Goal: Find specific page/section: Find specific page/section

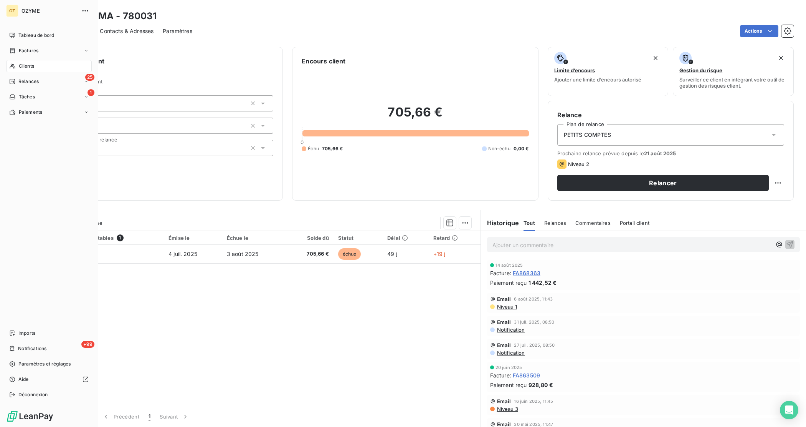
click at [24, 64] on span "Clients" at bounding box center [26, 66] width 15 height 7
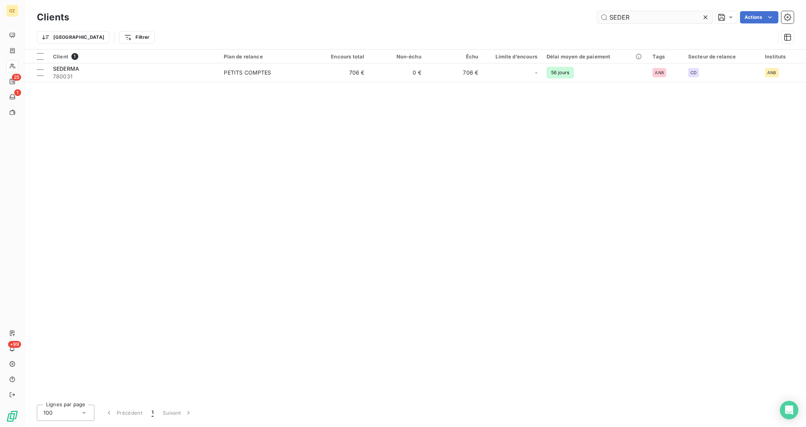
click at [631, 22] on input "SEDER" at bounding box center [654, 17] width 115 height 12
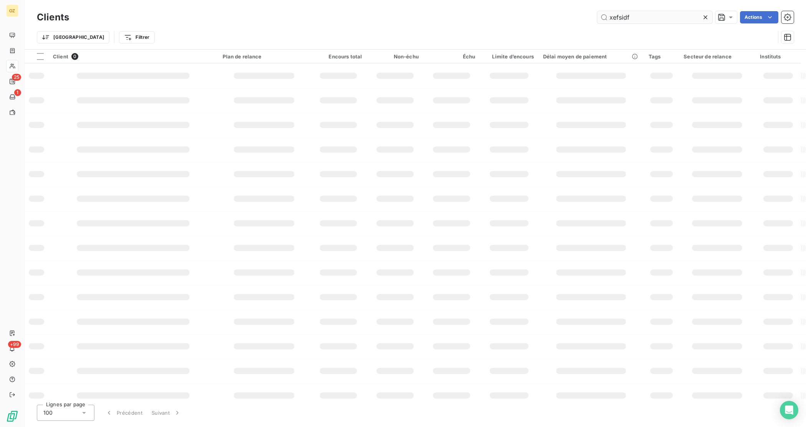
type input "xefsidf"
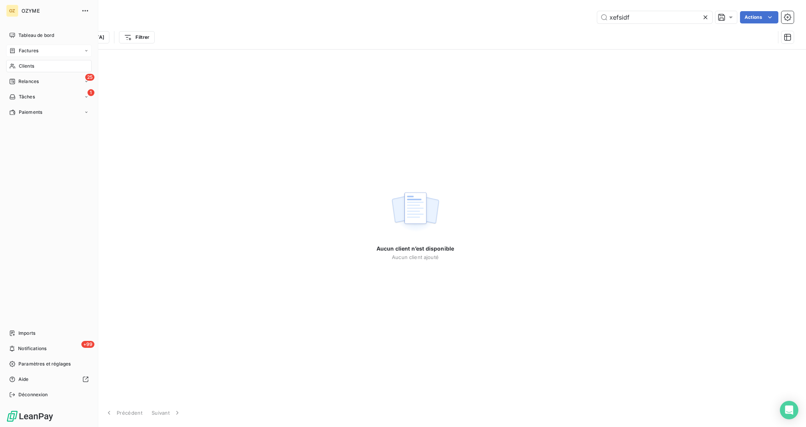
click at [19, 52] on span "Factures" at bounding box center [29, 50] width 20 height 7
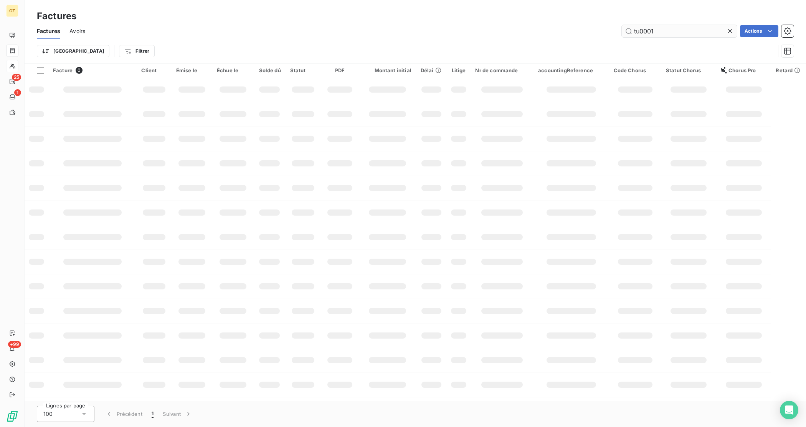
click at [667, 30] on input "tu0001" at bounding box center [679, 31] width 115 height 12
click at [671, 26] on input "FA869350" at bounding box center [679, 31] width 115 height 12
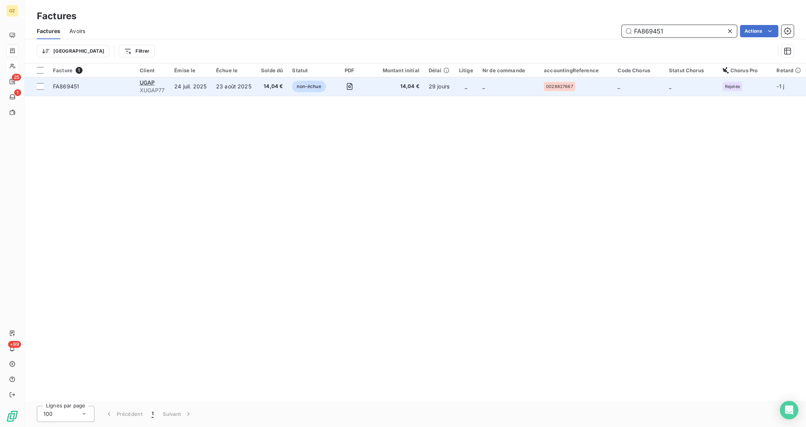
type input "FA869451"
click at [81, 90] on td "FA869451" at bounding box center [91, 86] width 87 height 18
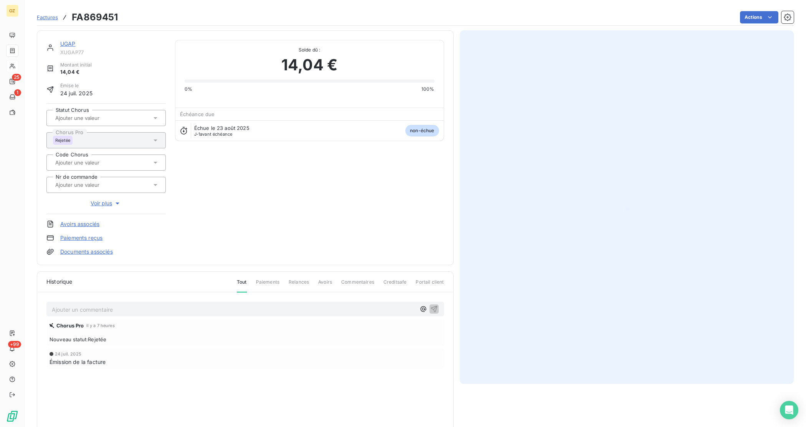
scroll to position [1, 0]
click at [333, 311] on p "Ajouter un commentaire ﻿" at bounding box center [234, 309] width 364 height 10
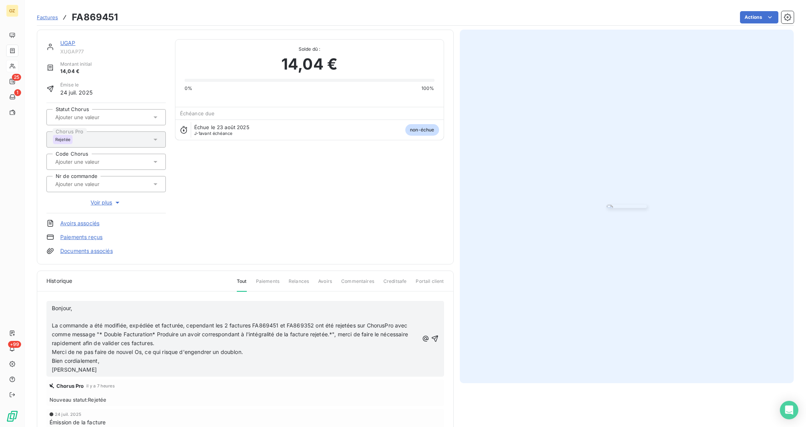
click at [52, 308] on span "Bonjour," at bounding box center [62, 307] width 20 height 7
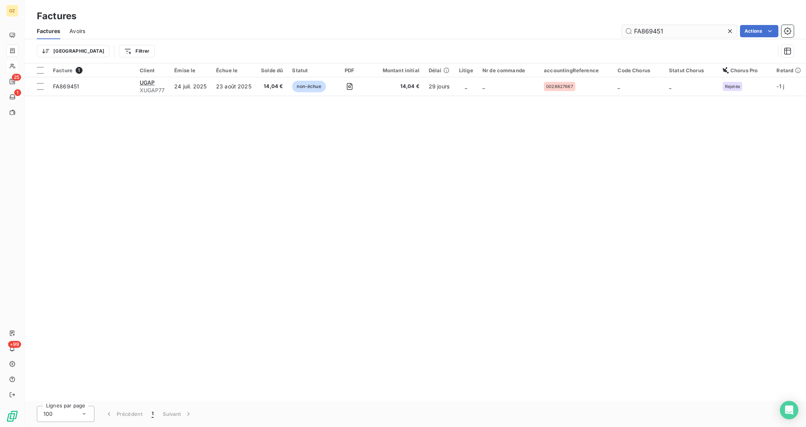
click at [692, 27] on input "FA869451" at bounding box center [679, 31] width 115 height 12
type input "FA869452"
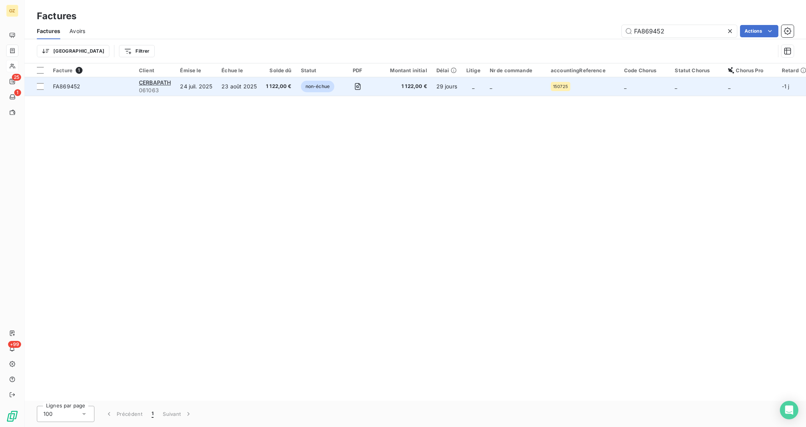
click at [102, 86] on span "FA869452" at bounding box center [91, 87] width 77 height 8
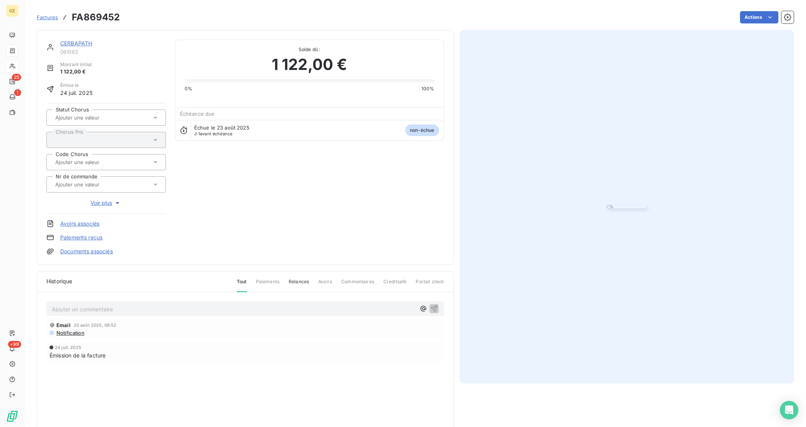
click at [132, 316] on div "Ajouter un commentaire ﻿" at bounding box center [245, 308] width 398 height 15
click at [129, 309] on p "Ajouter un commentaire ﻿" at bounding box center [234, 309] width 364 height 10
